Goal: Task Accomplishment & Management: Complete application form

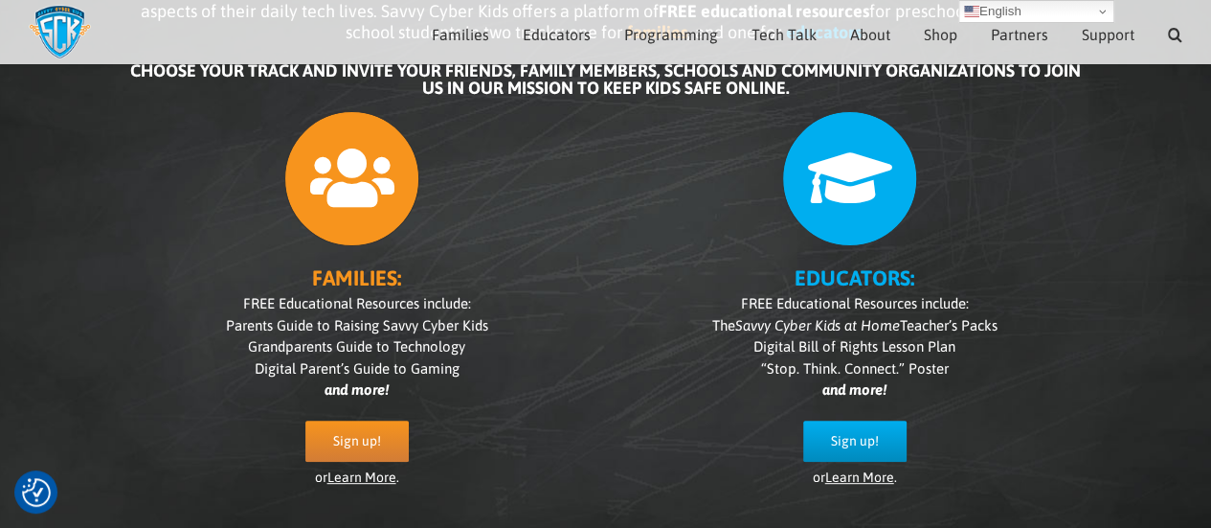
scroll to position [196, 0]
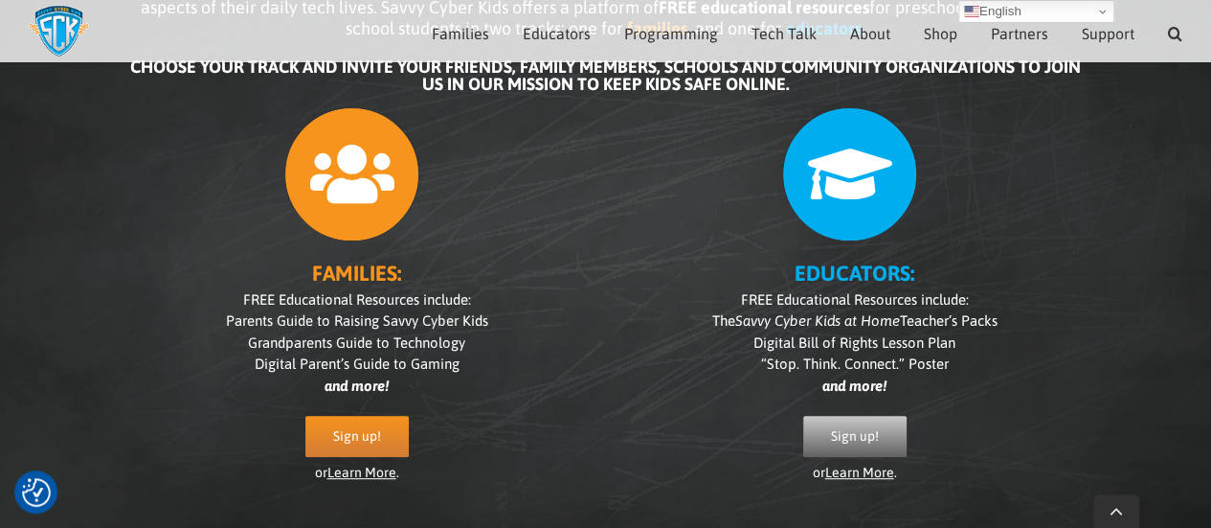
click at [862, 428] on span "Sign up!" at bounding box center [855, 436] width 48 height 16
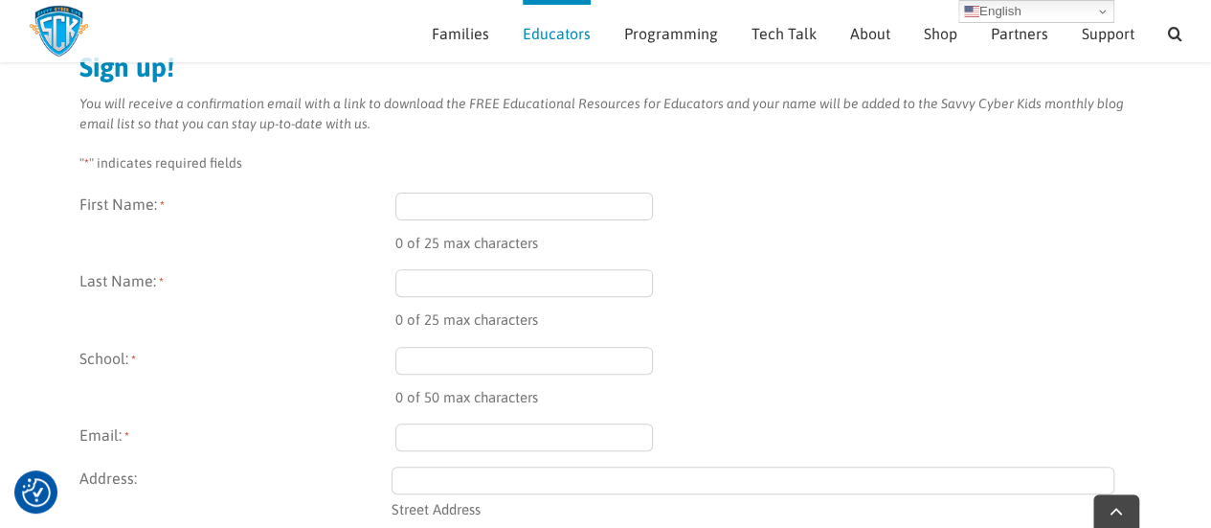
scroll to position [222, 0]
click at [500, 208] on input "First Name: *" at bounding box center [524, 206] width 259 height 28
type input "Lawrence"
type input "Brian-Preacher"
type input "lbrianpreacher@gmail.com"
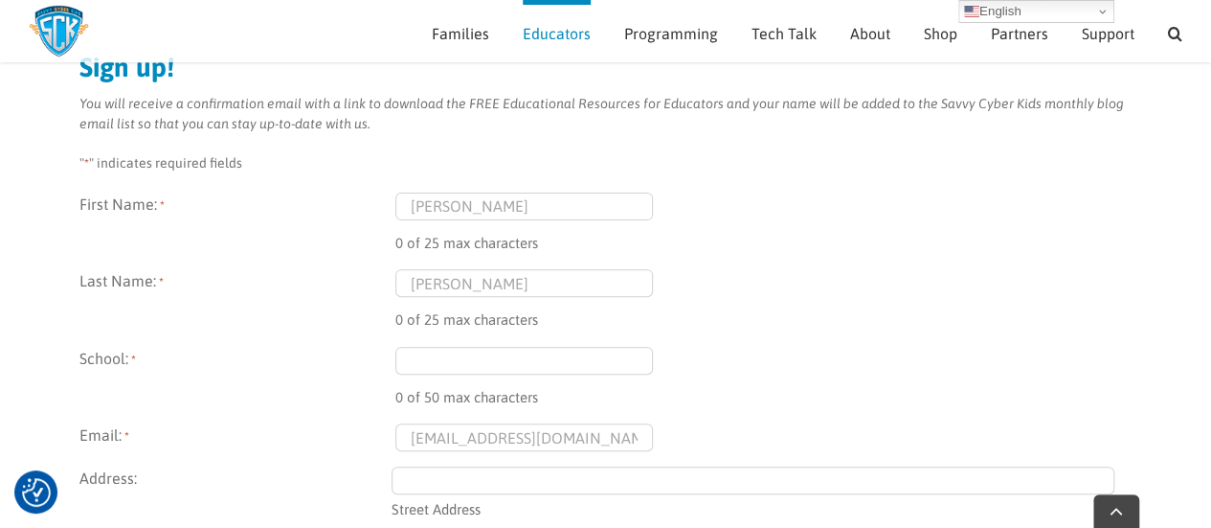
type input "20 Colthurst Crescent"
type input "2022"
type input "London"
type input "N4 2DS"
select select "United Kingdom"
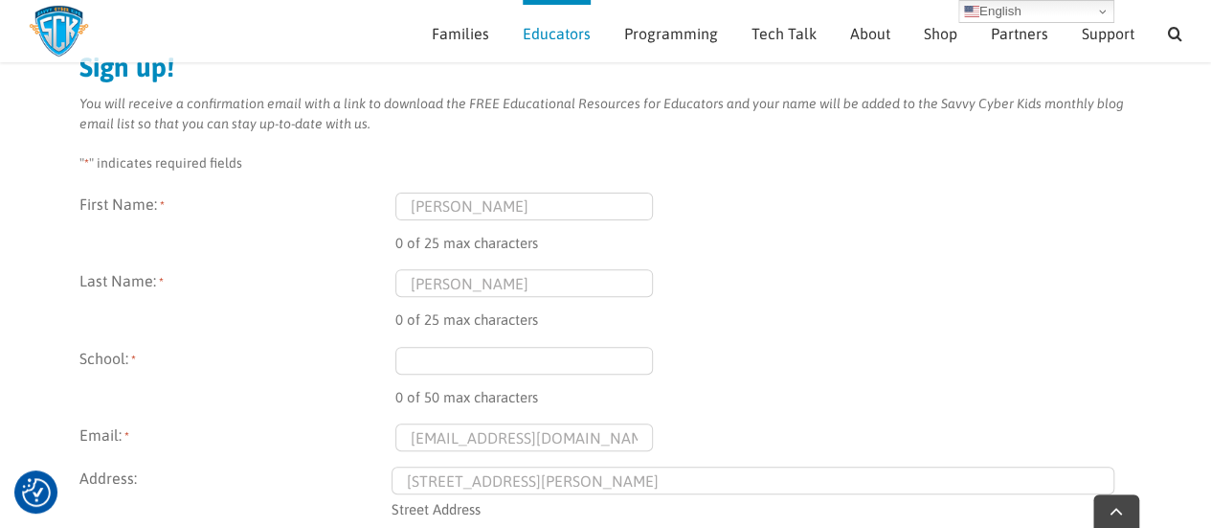
type input "(079) 808-6020"
click at [481, 360] on input "School: *" at bounding box center [524, 361] width 259 height 28
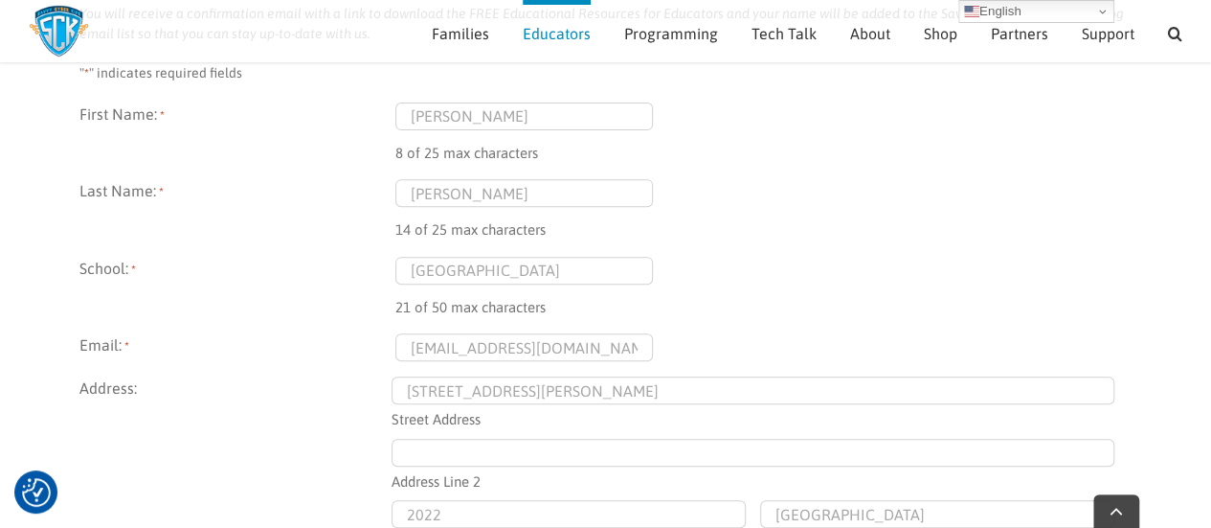
type input "Hereward House School"
click at [607, 348] on input "lbrianpreacher@gmail.com" at bounding box center [524, 347] width 259 height 28
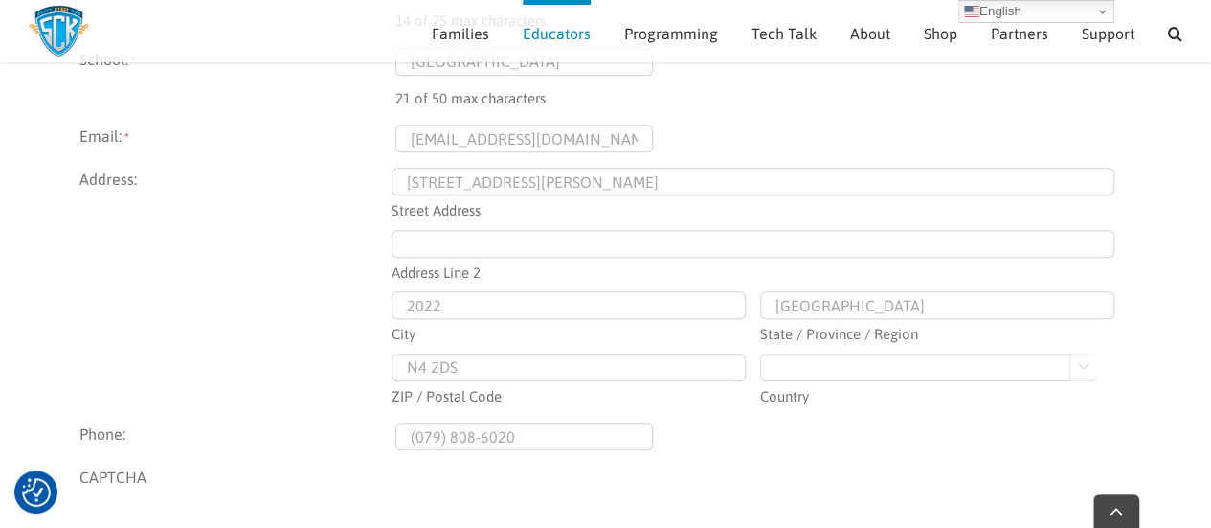
scroll to position [521, 0]
type input "l.preacher@herewardhouse.co.uk"
click at [543, 298] on input "2022" at bounding box center [569, 305] width 354 height 28
type input "2"
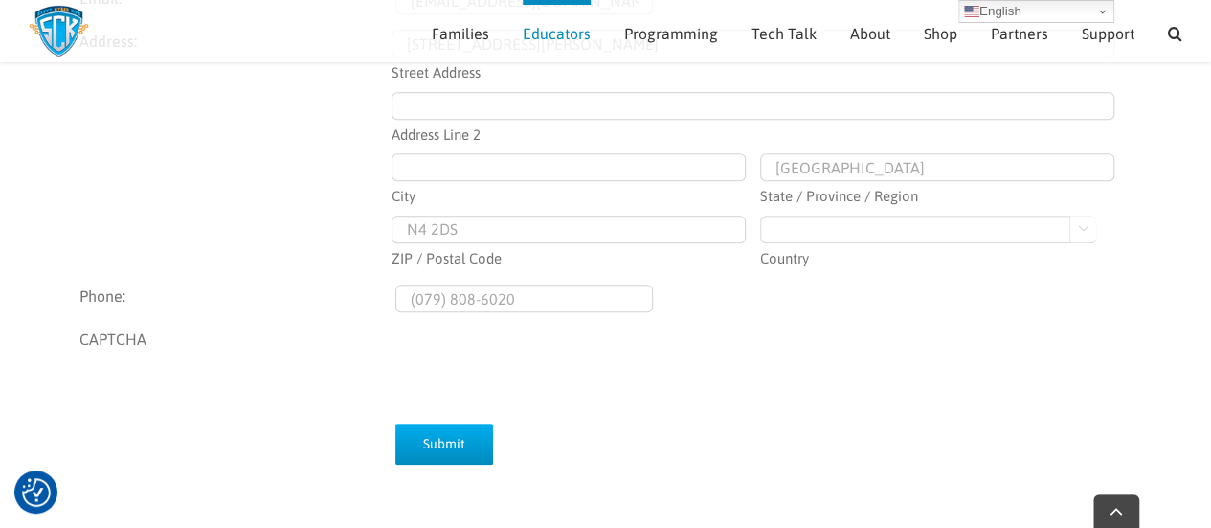
scroll to position [661, 0]
click at [448, 430] on input "Submit" at bounding box center [444, 441] width 98 height 41
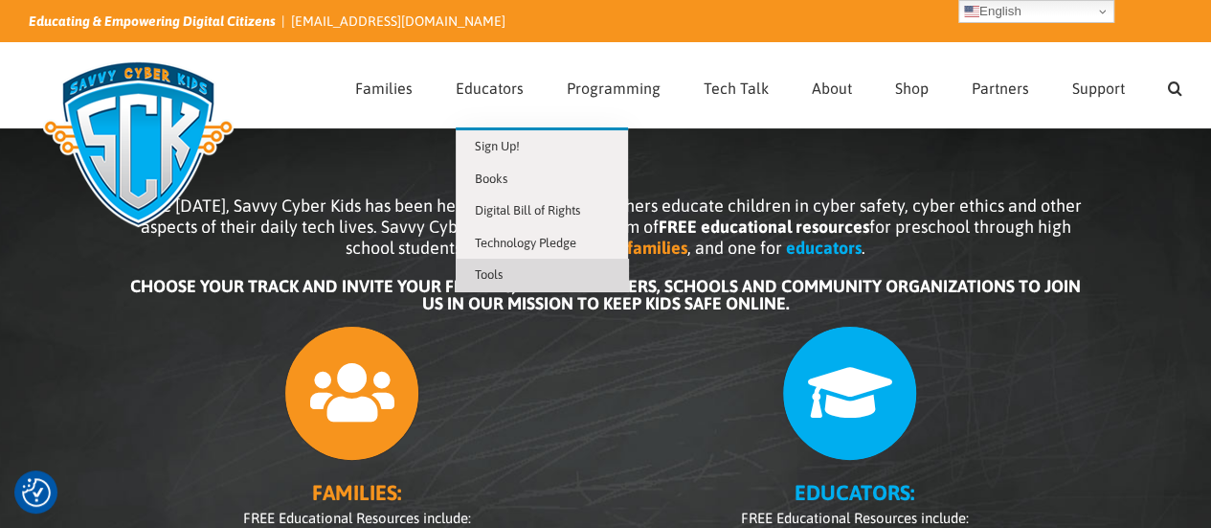
click at [502, 278] on span "Tools" at bounding box center [489, 274] width 28 height 14
